Goal: Navigation & Orientation: Find specific page/section

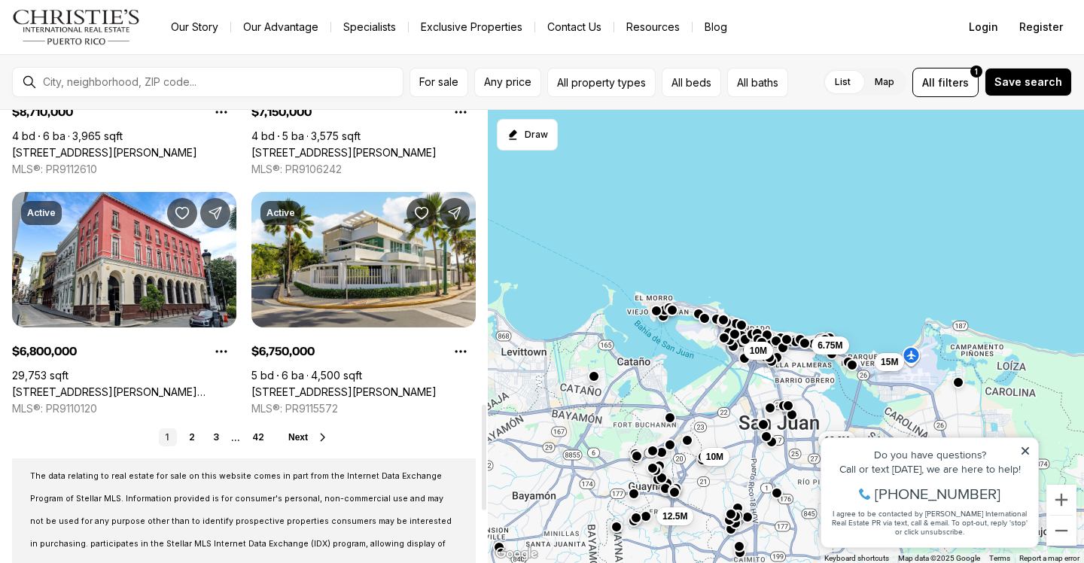
scroll to position [1487, 0]
